Goal: Information Seeking & Learning: Learn about a topic

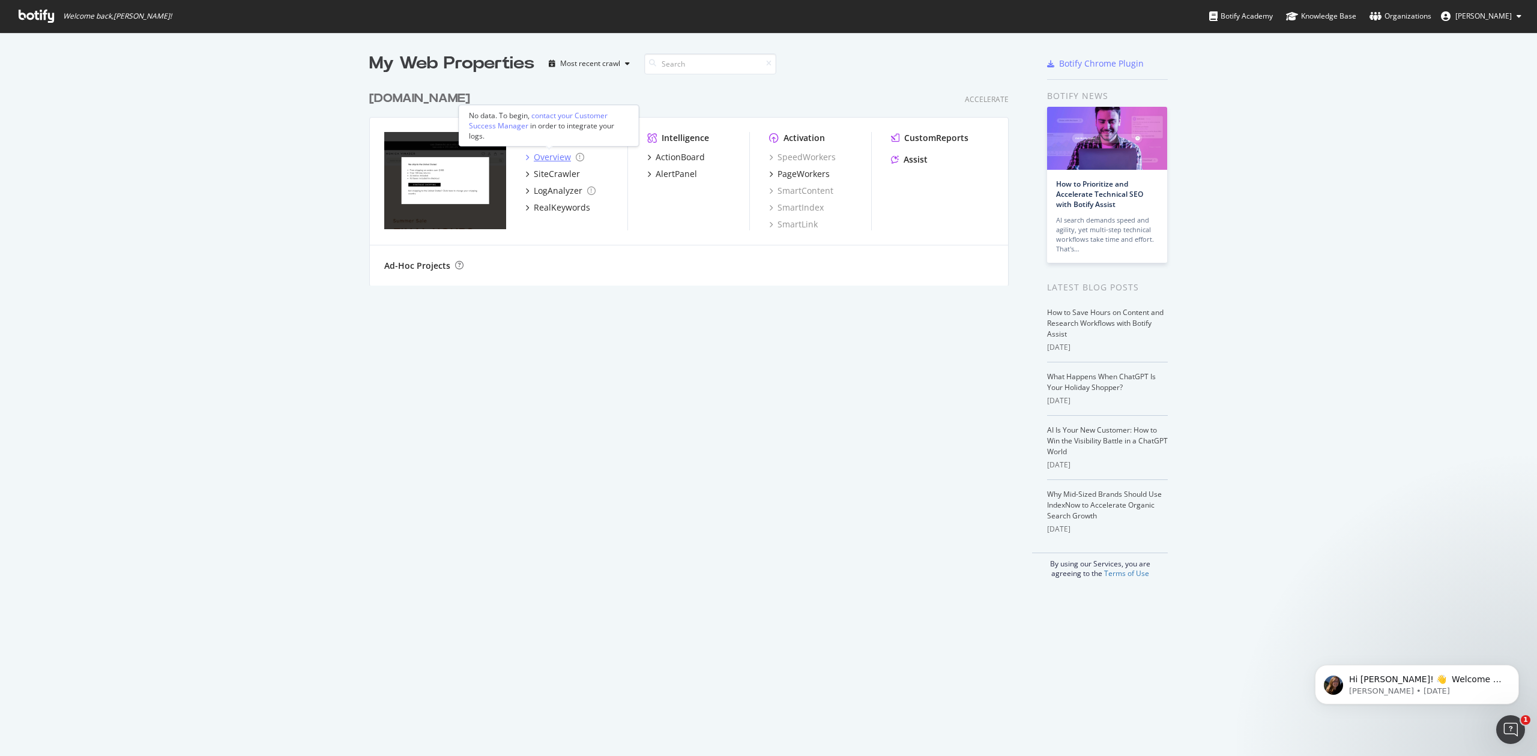
click at [546, 155] on div "Overview" at bounding box center [552, 157] width 37 height 12
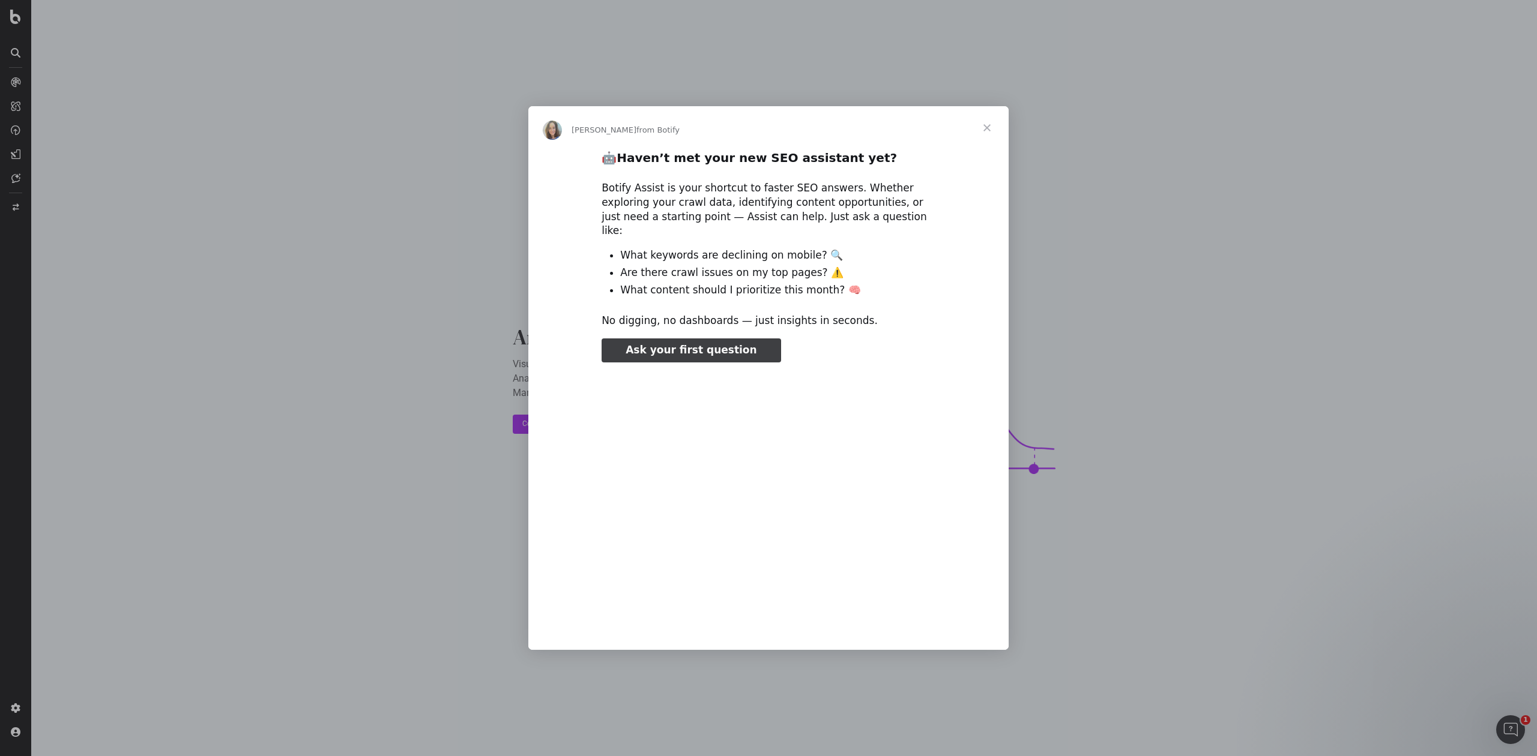
type input "106997"
click at [981, 125] on span "Close" at bounding box center [986, 127] width 43 height 43
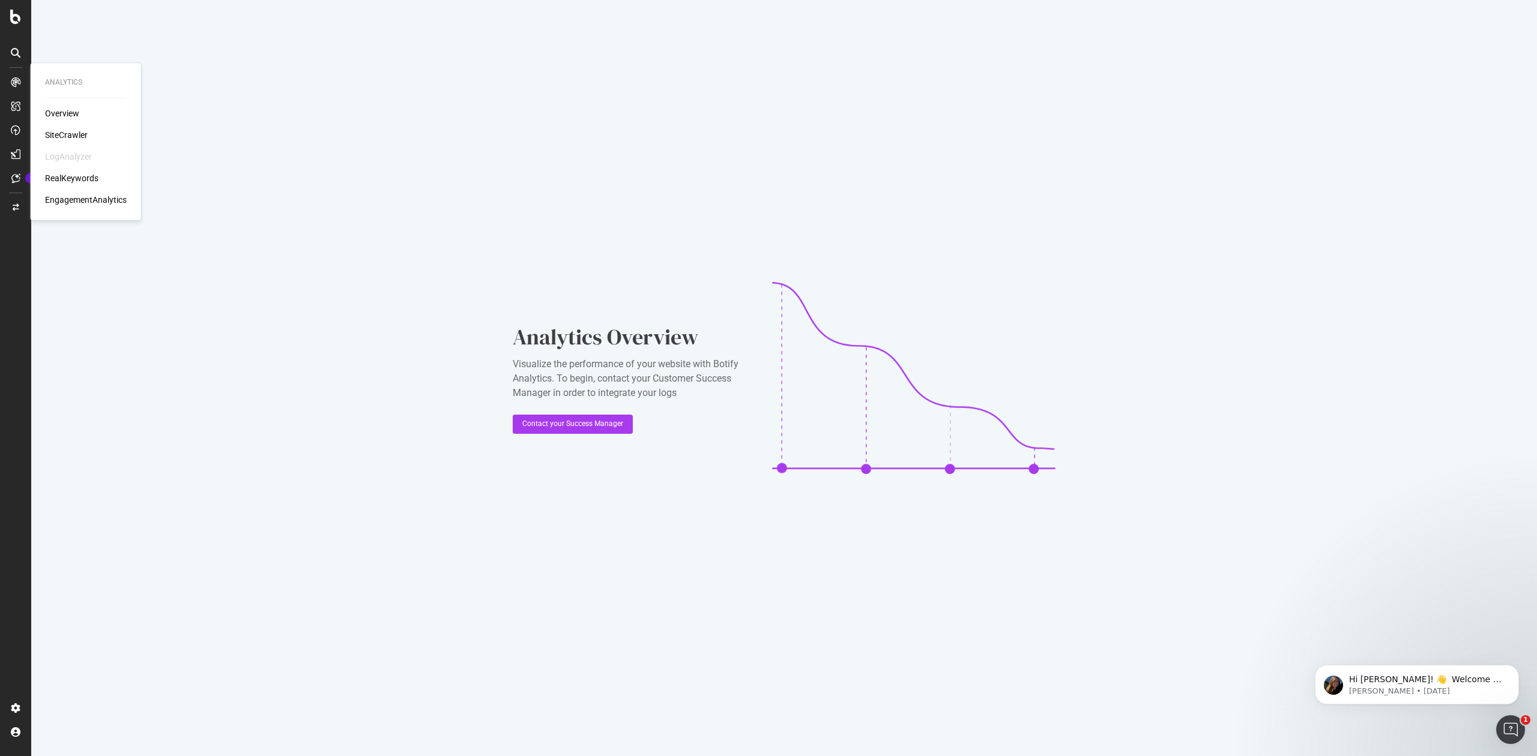
click at [58, 112] on div "Overview" at bounding box center [62, 113] width 34 height 12
click at [72, 115] on div "Overview" at bounding box center [62, 113] width 34 height 12
click at [58, 139] on div "SiteCrawler" at bounding box center [66, 135] width 43 height 12
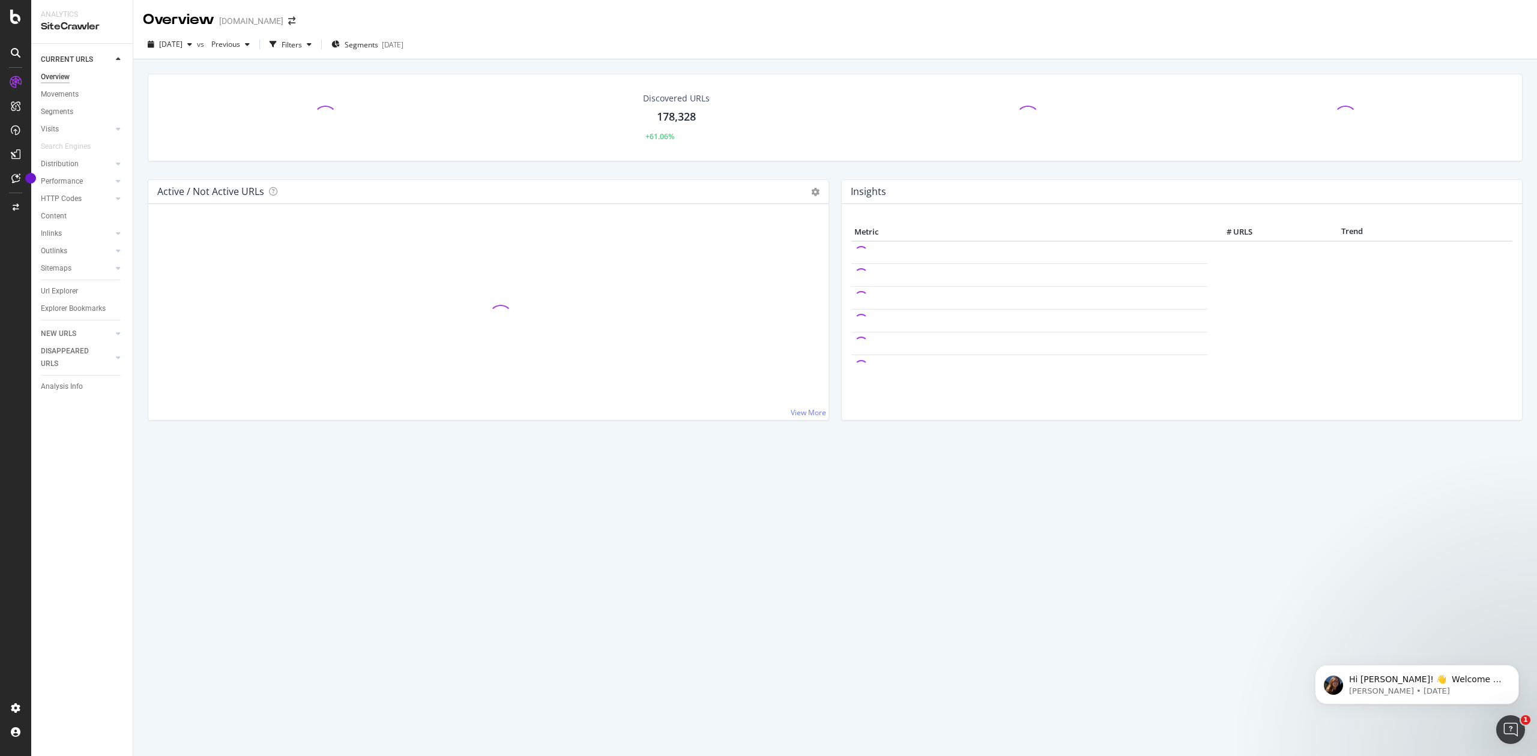
click at [786, 92] on div "Discovered URLs 178,328 +61.06%" at bounding box center [676, 117] width 385 height 62
